Goal: Task Accomplishment & Management: Use online tool/utility

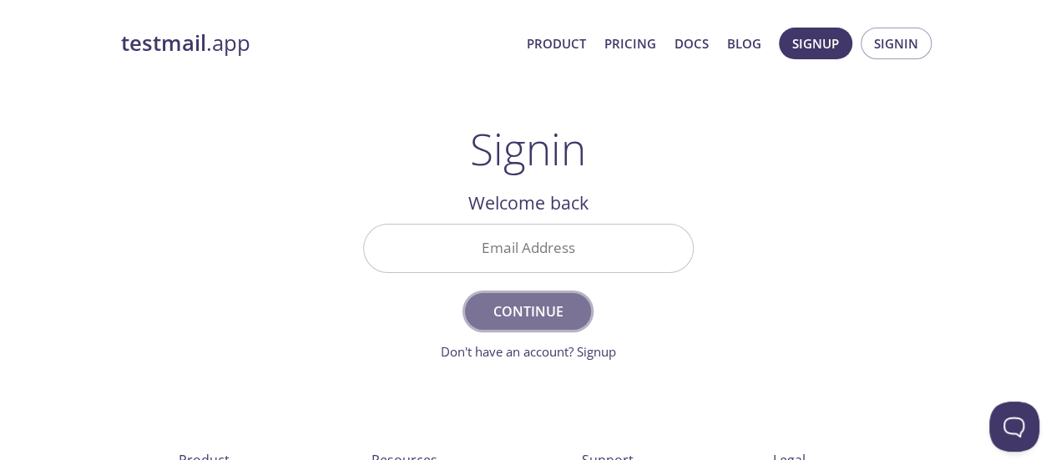
click at [538, 303] on span "Continue" at bounding box center [527, 311] width 89 height 23
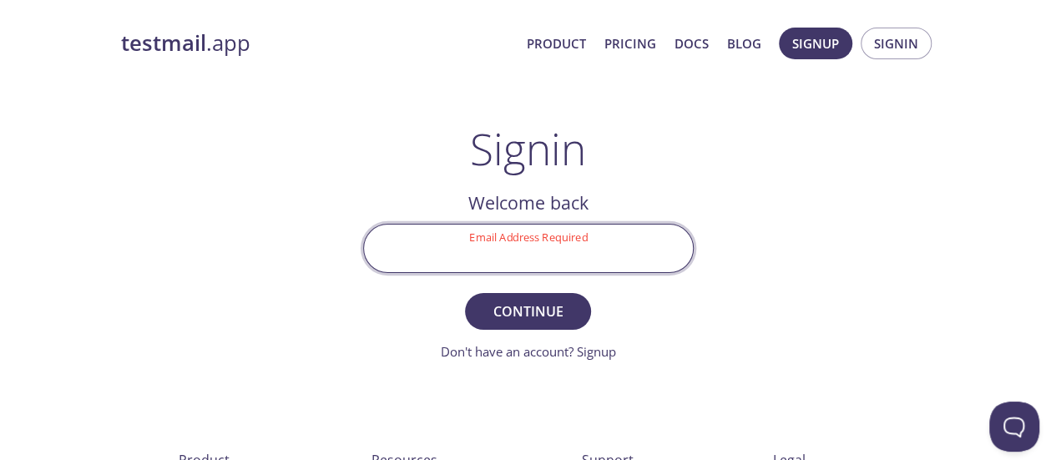
click at [535, 245] on input "Email Address Required" at bounding box center [528, 249] width 329 height 48
type input "p"
type input "[PERSON_NAME][EMAIL_ADDRESS][PERSON_NAME][DOMAIN_NAME]"
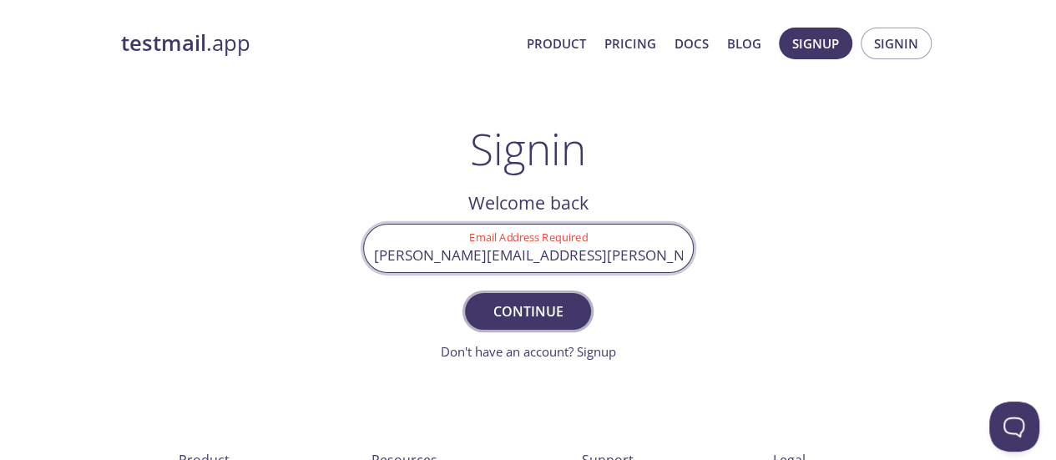
click at [544, 314] on span "Continue" at bounding box center [527, 311] width 89 height 23
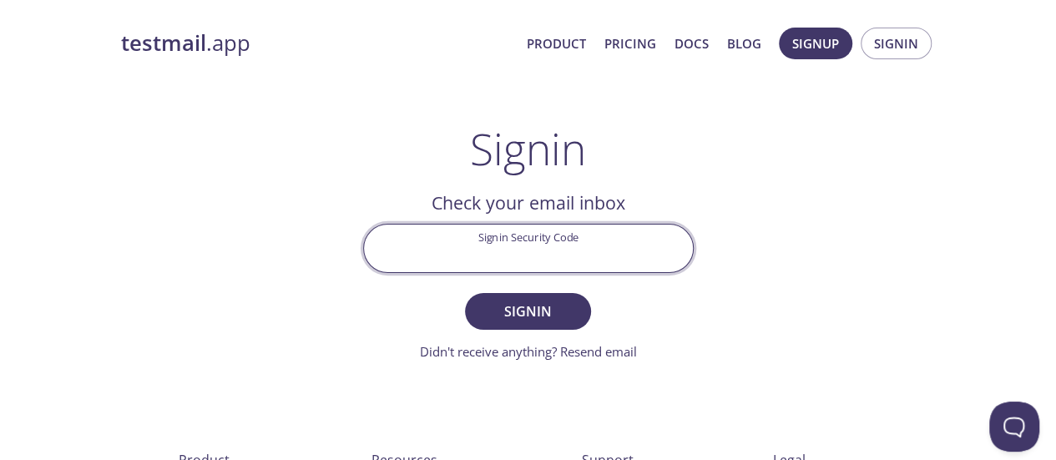
click at [519, 246] on input "Signin Security Code" at bounding box center [528, 249] width 329 height 48
paste input "TXH7MQH"
type input "TXH7MQH"
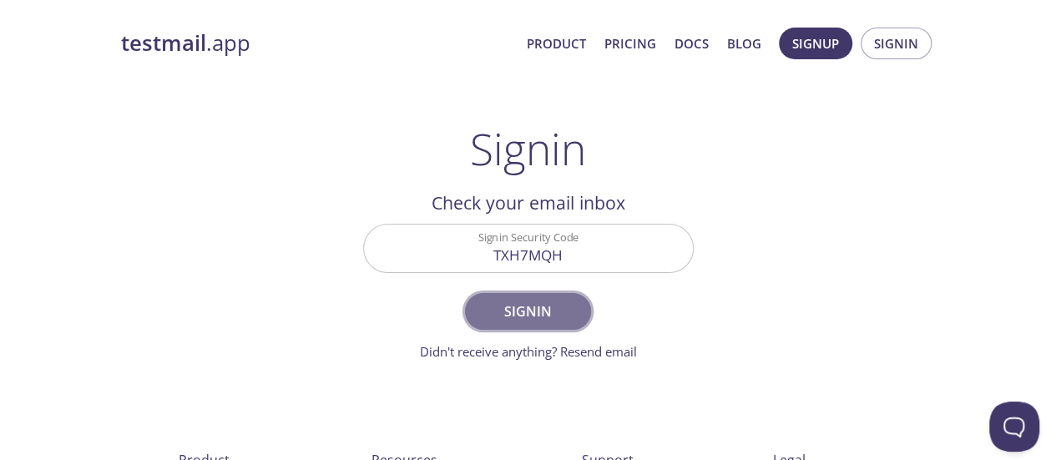
click at [526, 317] on span "Signin" at bounding box center [527, 311] width 89 height 23
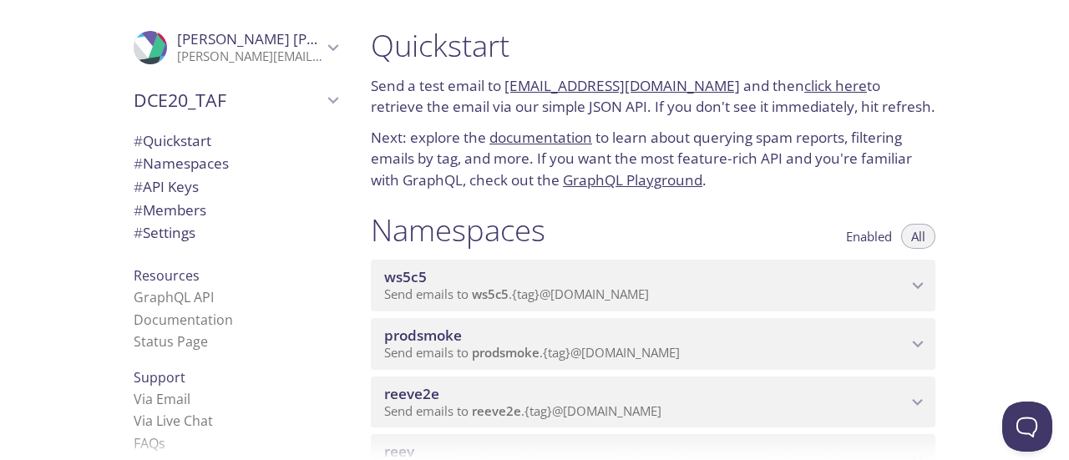
drag, startPoint x: 1065, startPoint y: 25, endPoint x: 1059, endPoint y: 115, distance: 90.4
click at [1055, 115] on div ".cls-1 { fill: #6d5ca8; } .cls-2 { fill: #3fc191; } .cls-3 { fill: #3b4752; } .…" at bounding box center [534, 230] width 1069 height 460
click at [1021, 197] on div "Quickstart Send a test email to ws5c5.test@inbox.testmail.app and then click he…" at bounding box center [712, 230] width 711 height 460
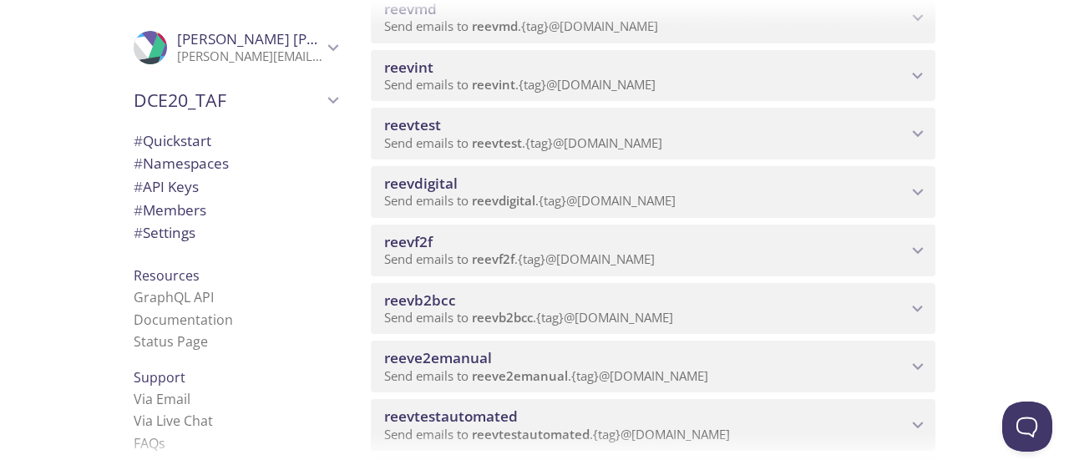
scroll to position [604, 0]
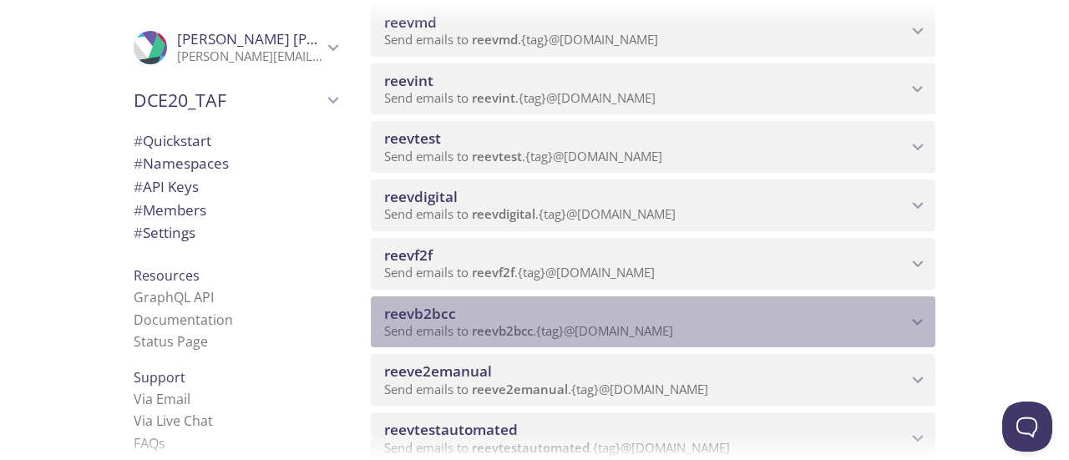
click at [493, 319] on span "reevb2bcc" at bounding box center [645, 314] width 523 height 18
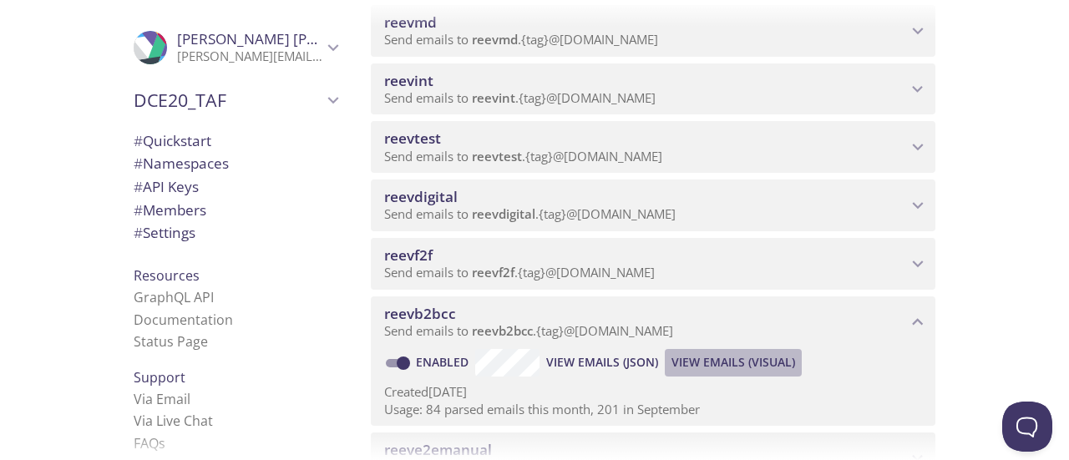
click at [704, 363] on span "View Emails (Visual)" at bounding box center [733, 362] width 124 height 20
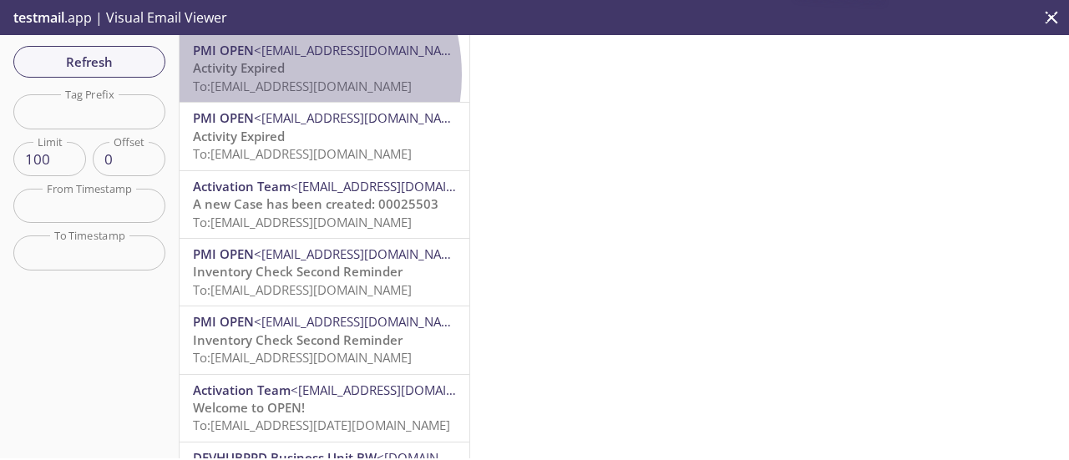
click at [266, 75] on span "Activity Expired" at bounding box center [239, 67] width 92 height 17
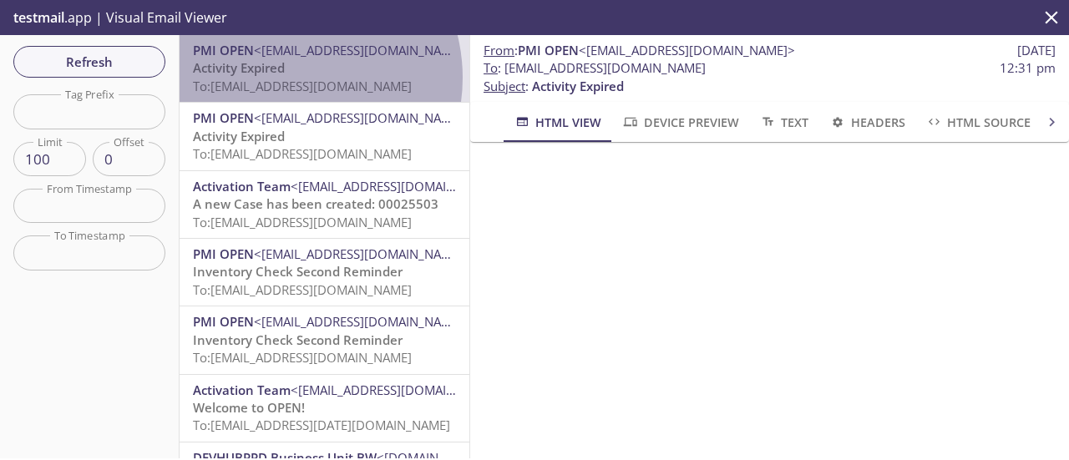
click at [285, 78] on span "To: reevb2bcc.test814578@inbox.testmail.app" at bounding box center [302, 86] width 219 height 17
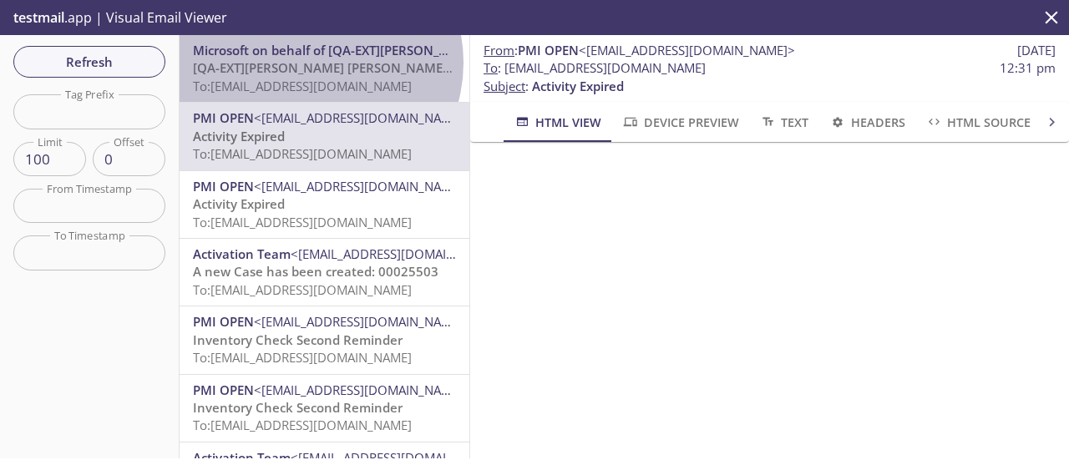
click at [313, 63] on span "[QA-EXT][PERSON_NAME] [PERSON_NAME] International account email verification co…" at bounding box center [458, 67] width 530 height 17
